Goal: Task Accomplishment & Management: Manage account settings

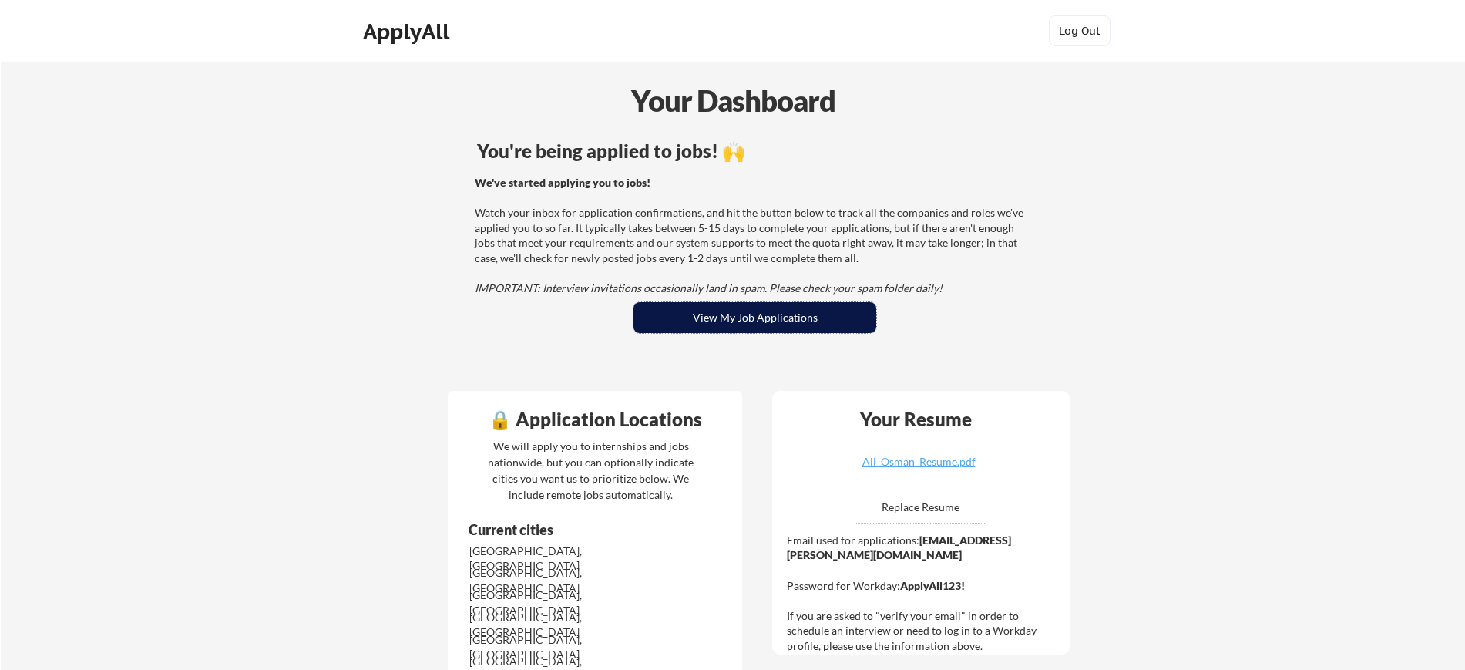
click at [702, 312] on button "View My Job Applications" at bounding box center [755, 317] width 243 height 31
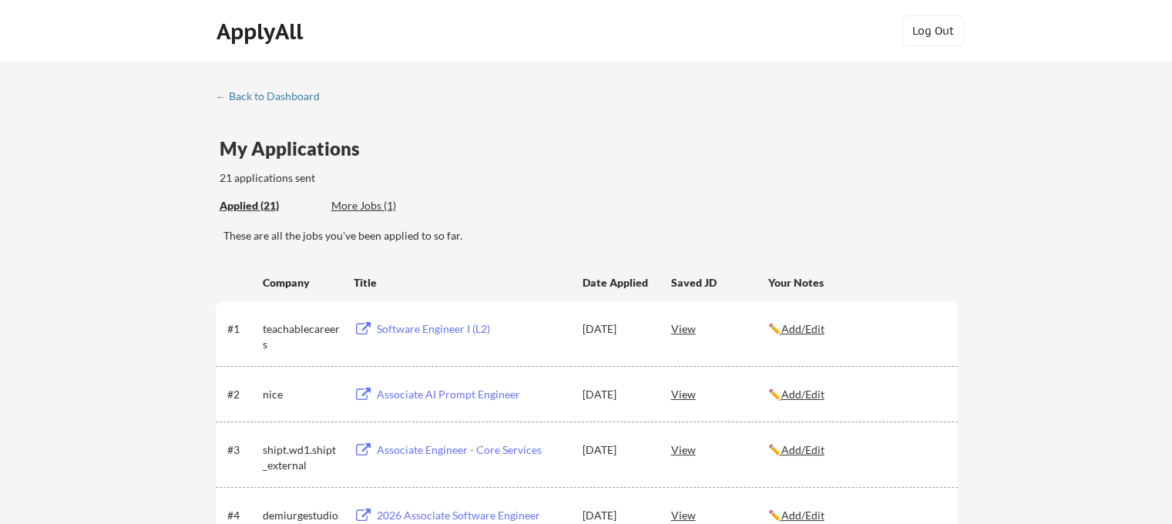
drag, startPoint x: 1392, startPoint y: 9, endPoint x: 699, endPoint y: 184, distance: 714.7
click at [699, 184] on div "My Applications 21 applications sent" at bounding box center [589, 163] width 738 height 47
click at [449, 323] on div "Software Engineer I (L2)" at bounding box center [472, 328] width 191 height 15
click at [467, 390] on div "Associate AI Prompt Engineer" at bounding box center [472, 394] width 191 height 15
click at [459, 443] on div "Associate Engineer - Core Services" at bounding box center [472, 449] width 191 height 15
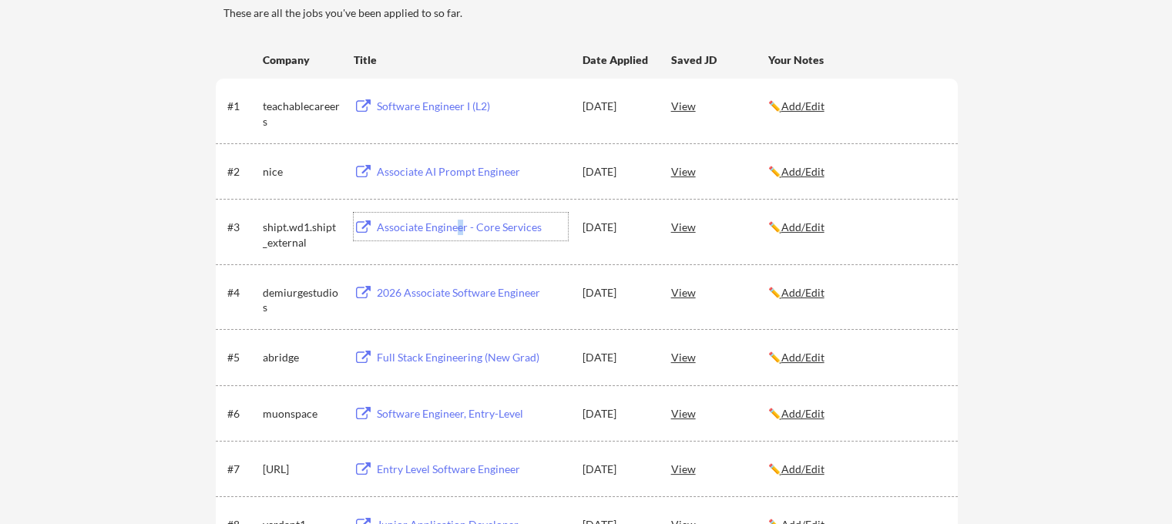
scroll to position [231, 0]
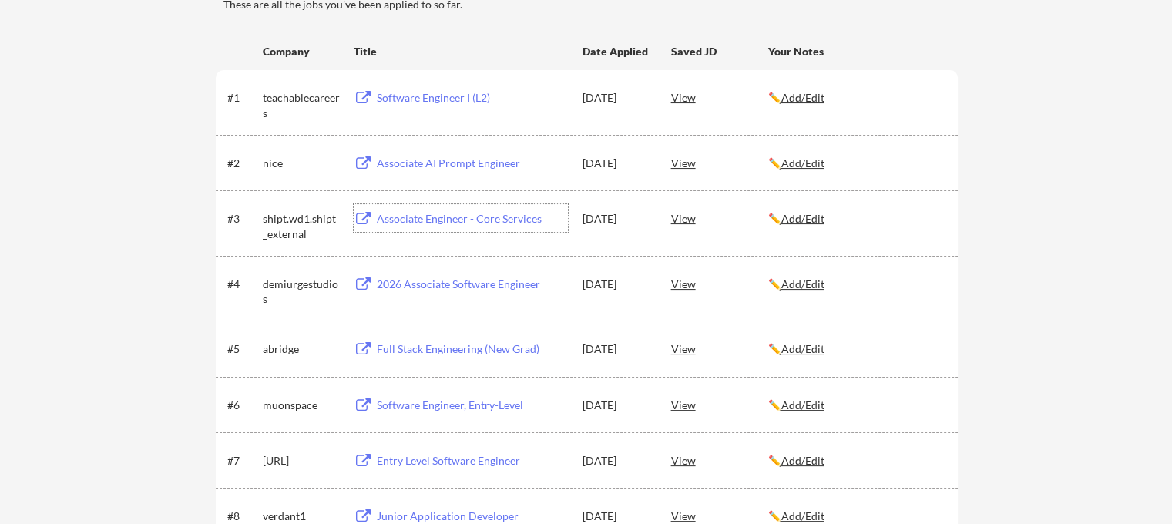
click at [392, 284] on div "2026 Associate Software Engineer" at bounding box center [472, 284] width 191 height 15
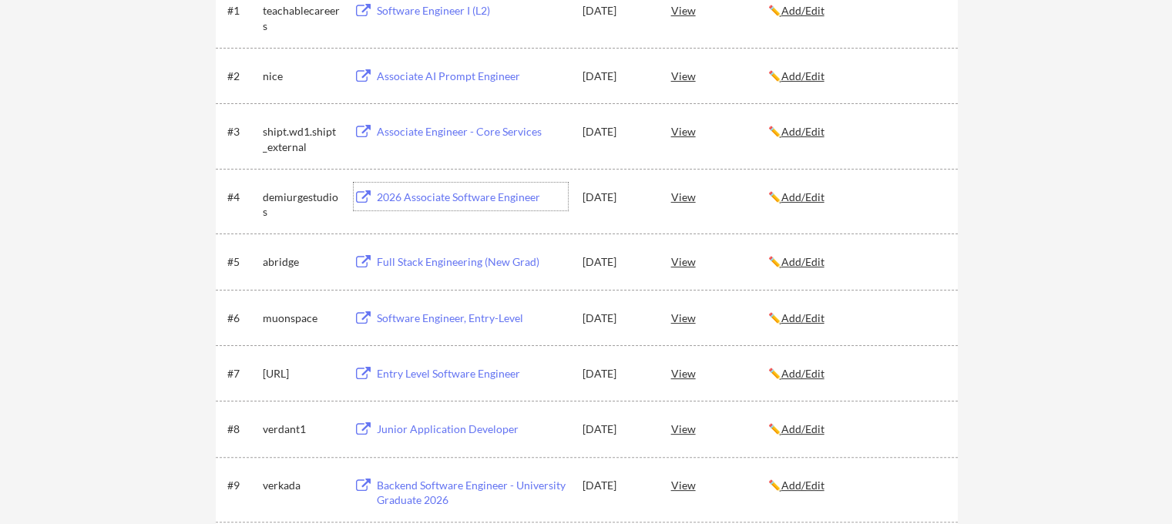
scroll to position [385, 0]
